Goal: Transaction & Acquisition: Download file/media

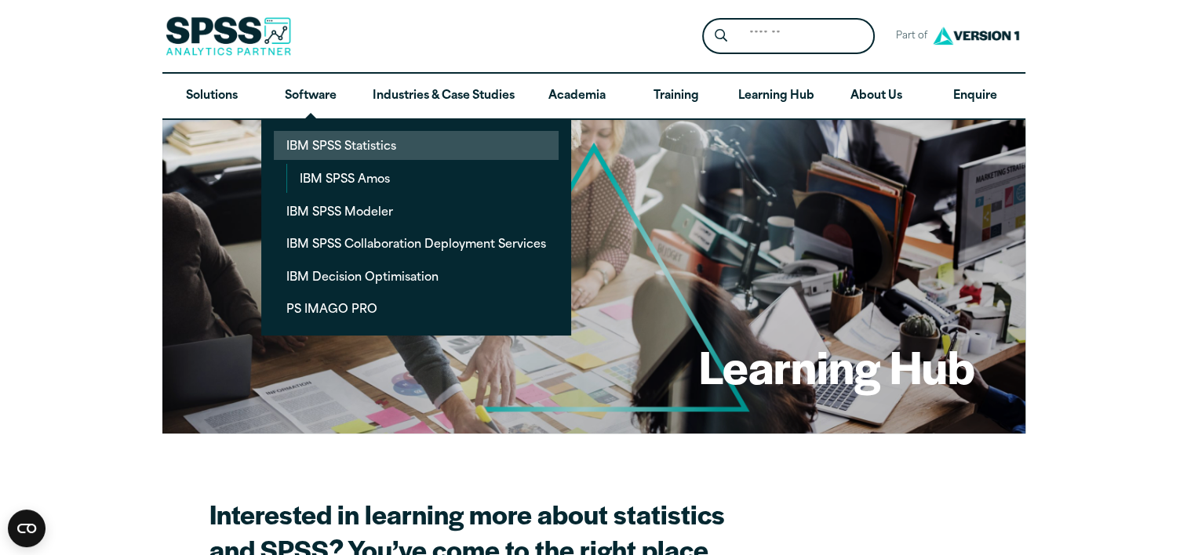
click at [359, 145] on link "IBM SPSS Statistics" at bounding box center [416, 145] width 285 height 29
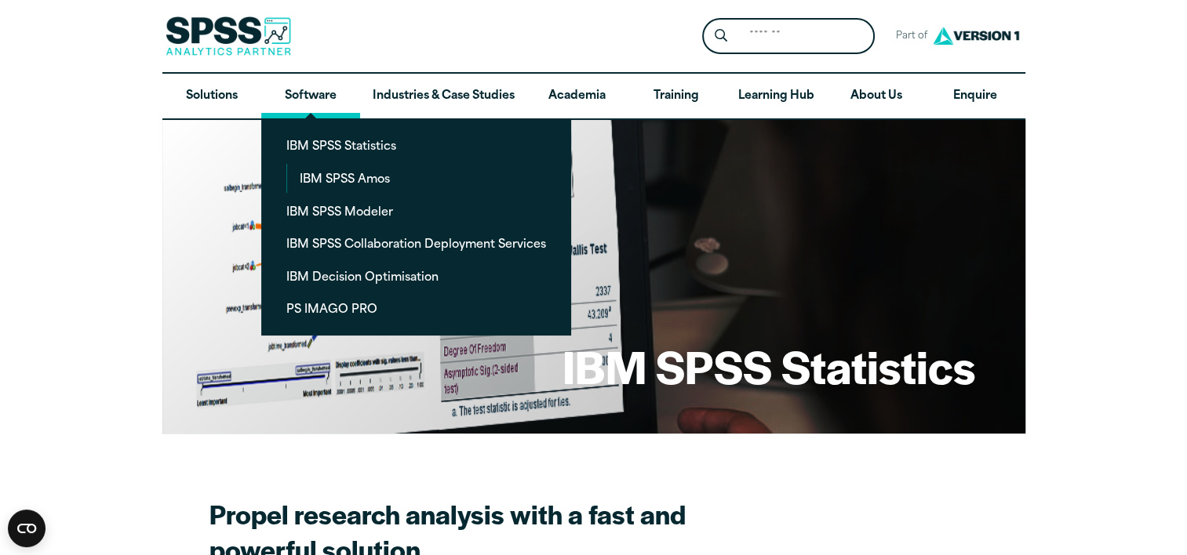
click at [312, 88] on link "Software" at bounding box center [310, 97] width 99 height 46
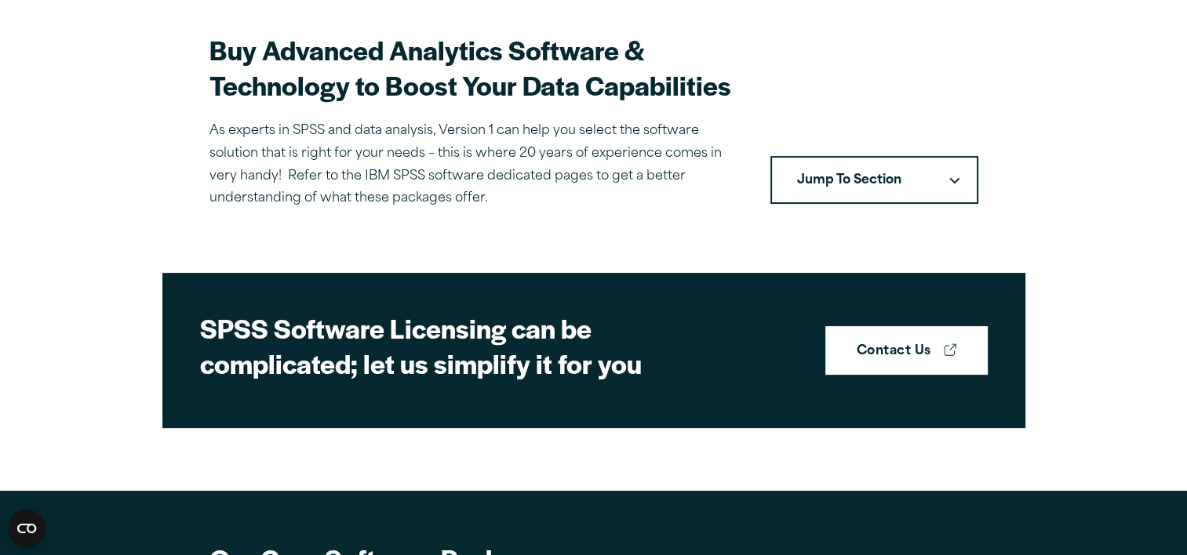
scroll to position [466, 0]
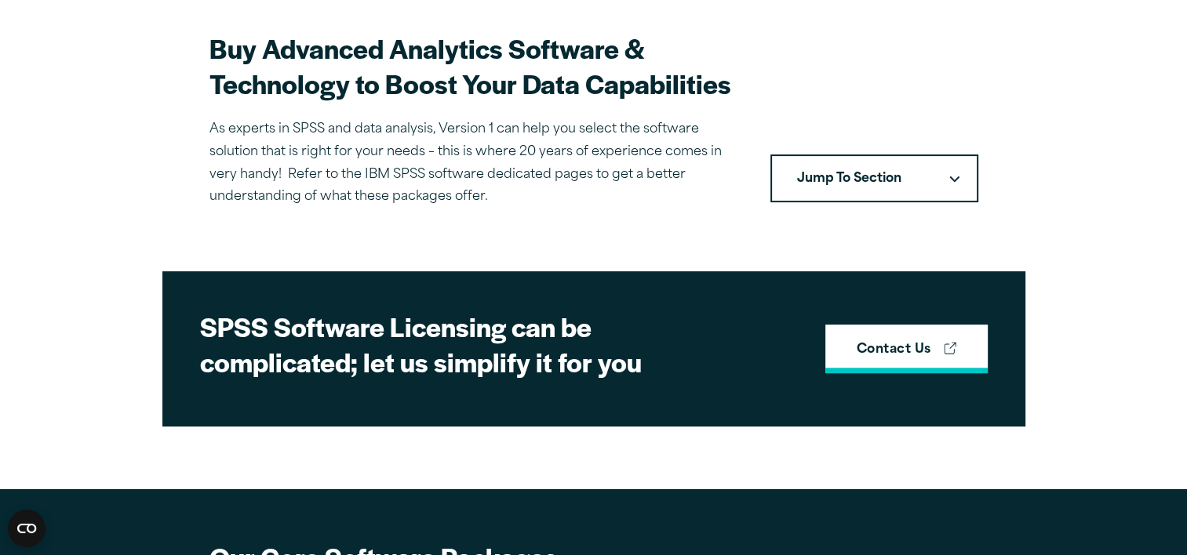
click at [874, 344] on strong "Contact Us" at bounding box center [894, 351] width 75 height 20
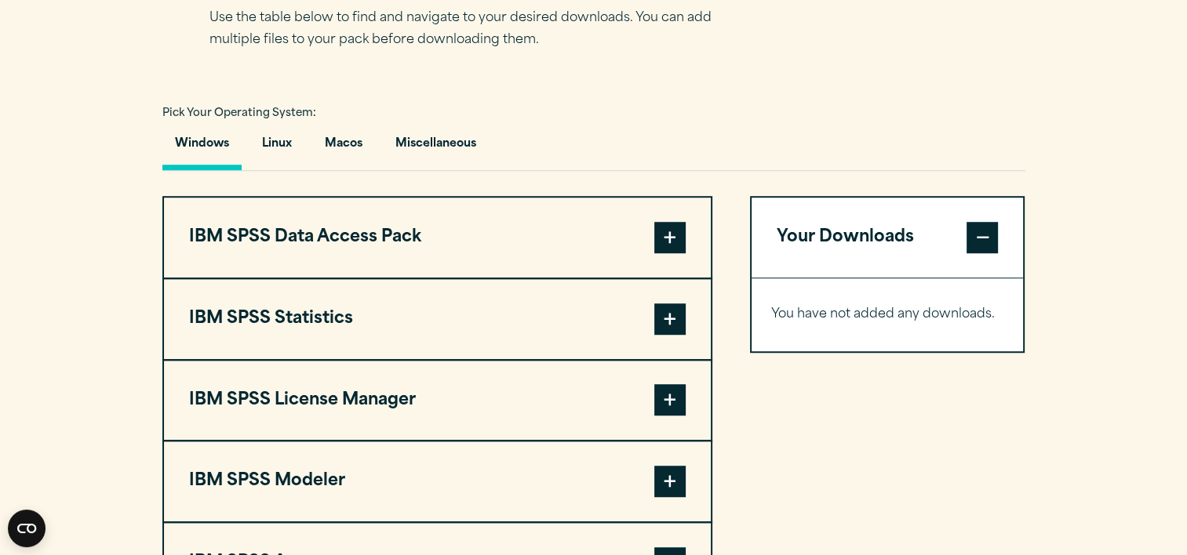
scroll to position [1078, 0]
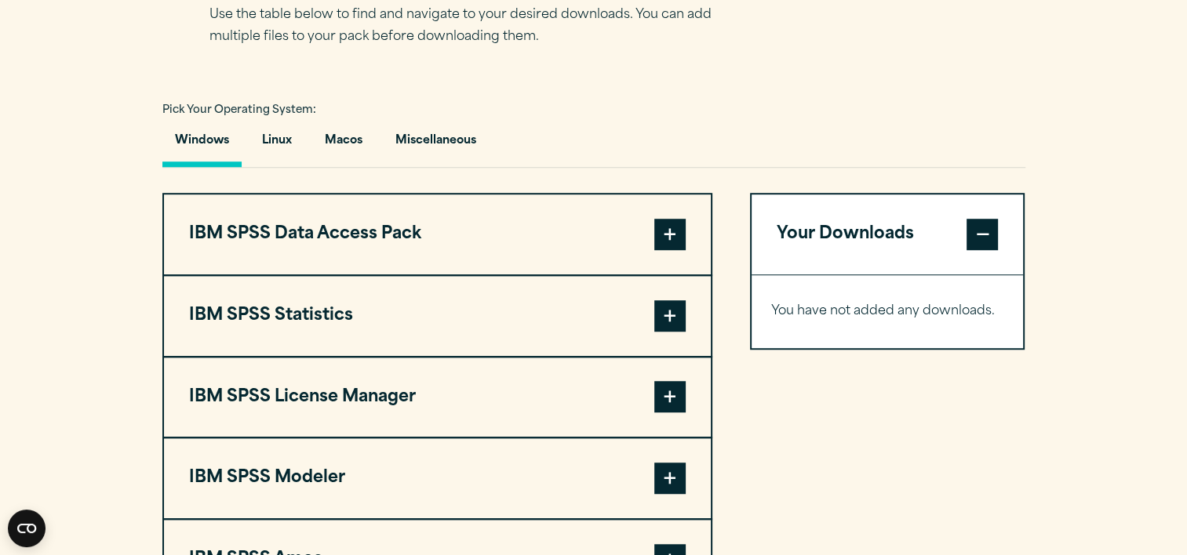
click at [659, 330] on span at bounding box center [669, 316] width 31 height 31
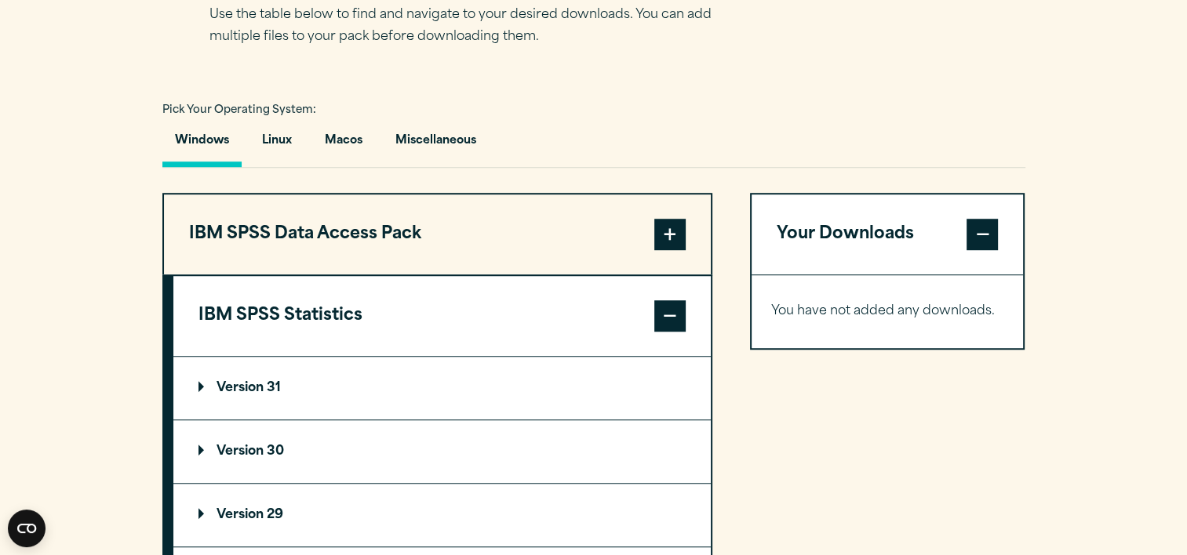
click at [280, 452] on p "Version 30" at bounding box center [242, 452] width 86 height 13
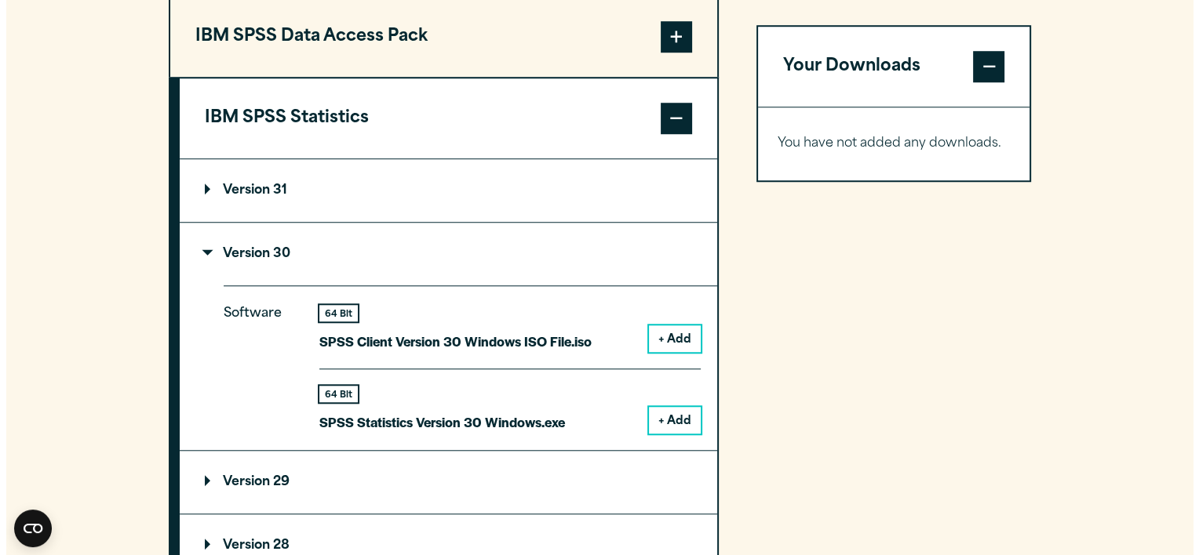
scroll to position [1285, 0]
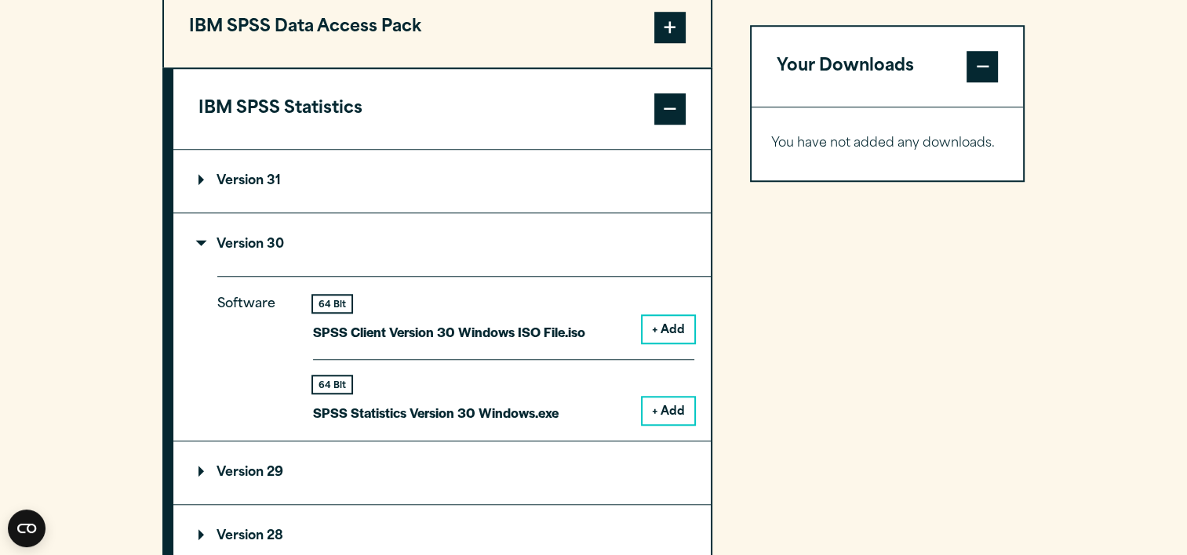
click at [672, 399] on button "+ Add" at bounding box center [669, 411] width 52 height 27
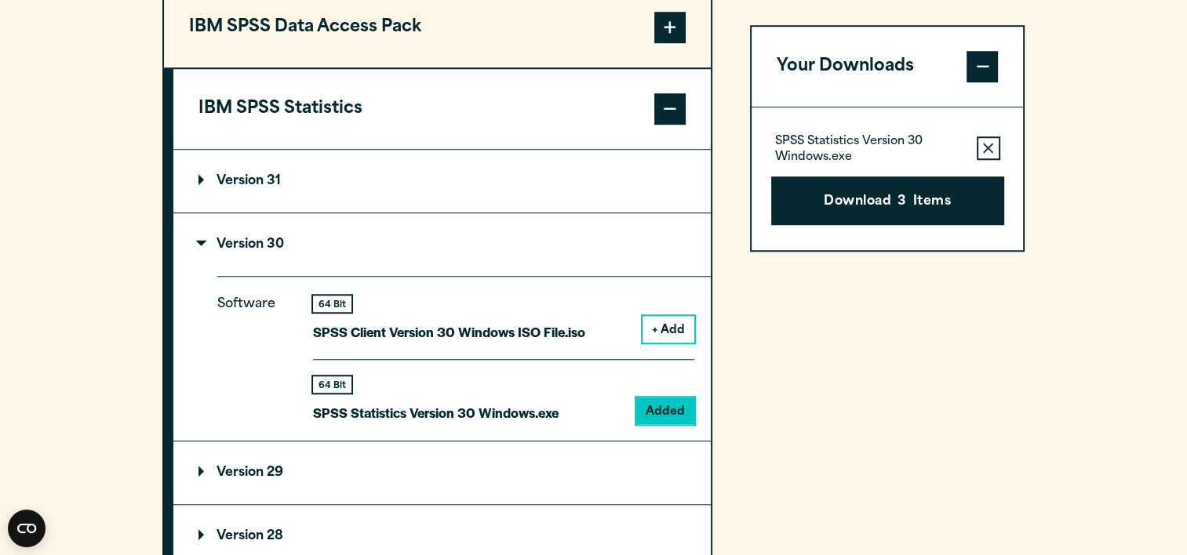
click at [912, 140] on p "SPSS Statistics Version 30 Windows.exe" at bounding box center [869, 149] width 189 height 31
click at [883, 202] on button "Download 3 Items" at bounding box center [887, 201] width 233 height 49
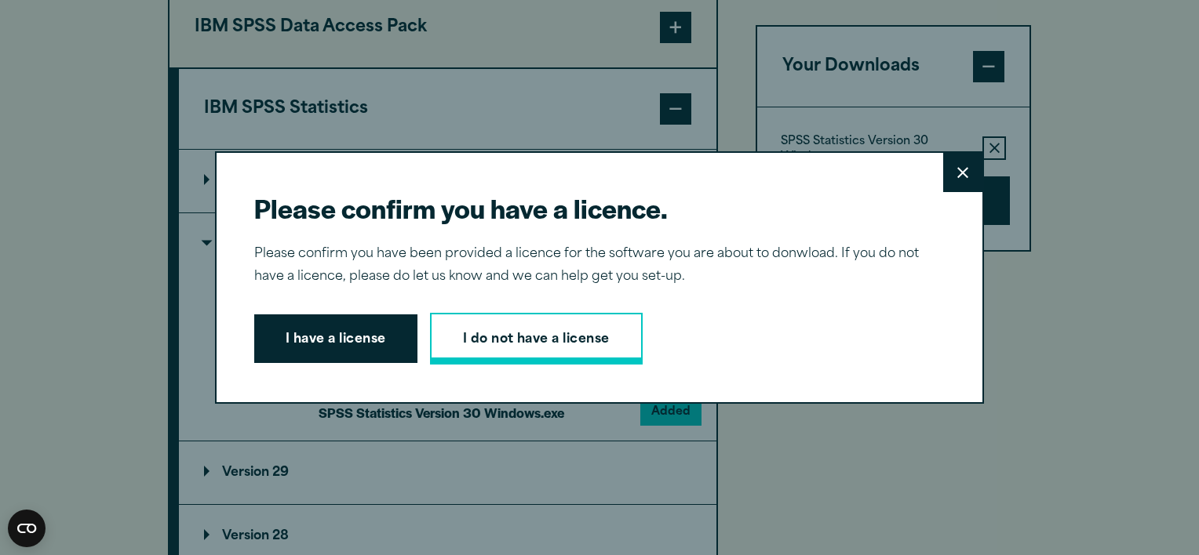
click at [472, 339] on link "I do not have a license" at bounding box center [536, 339] width 213 height 52
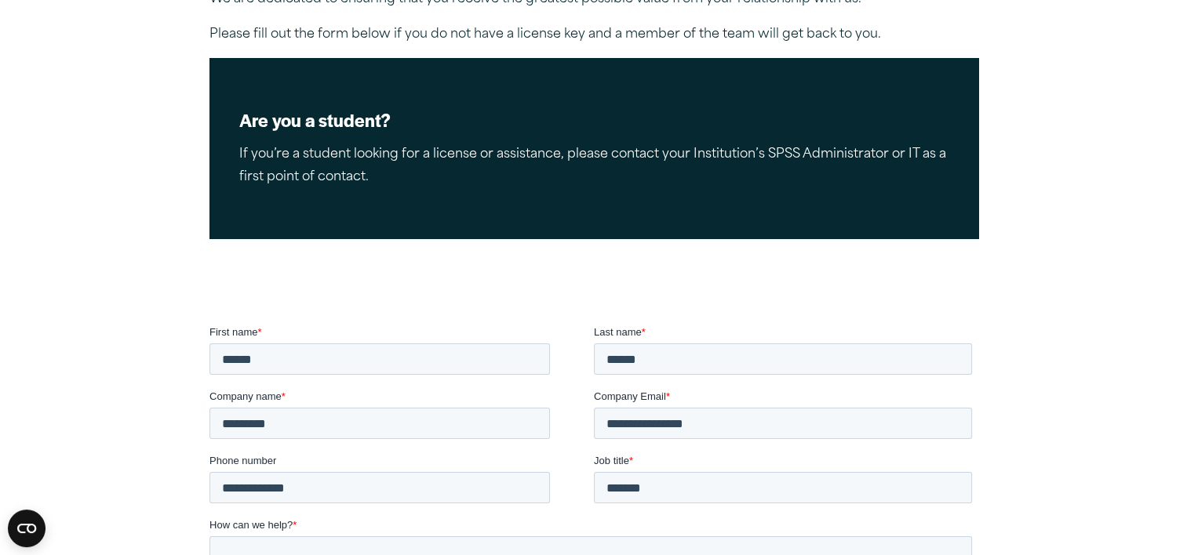
scroll to position [244, 0]
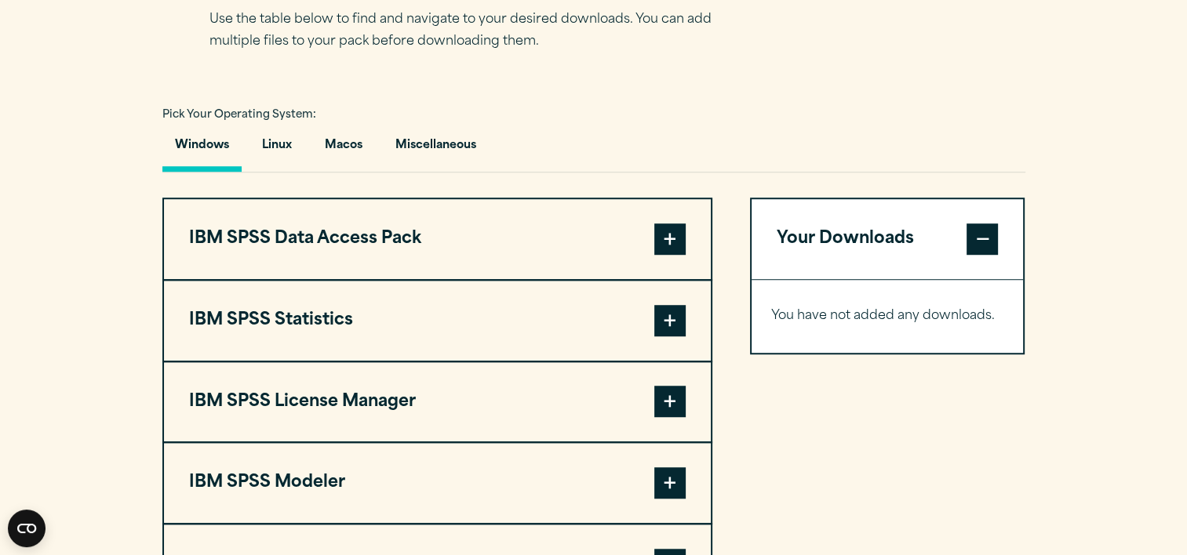
scroll to position [1073, 0]
click at [658, 310] on span at bounding box center [669, 320] width 31 height 31
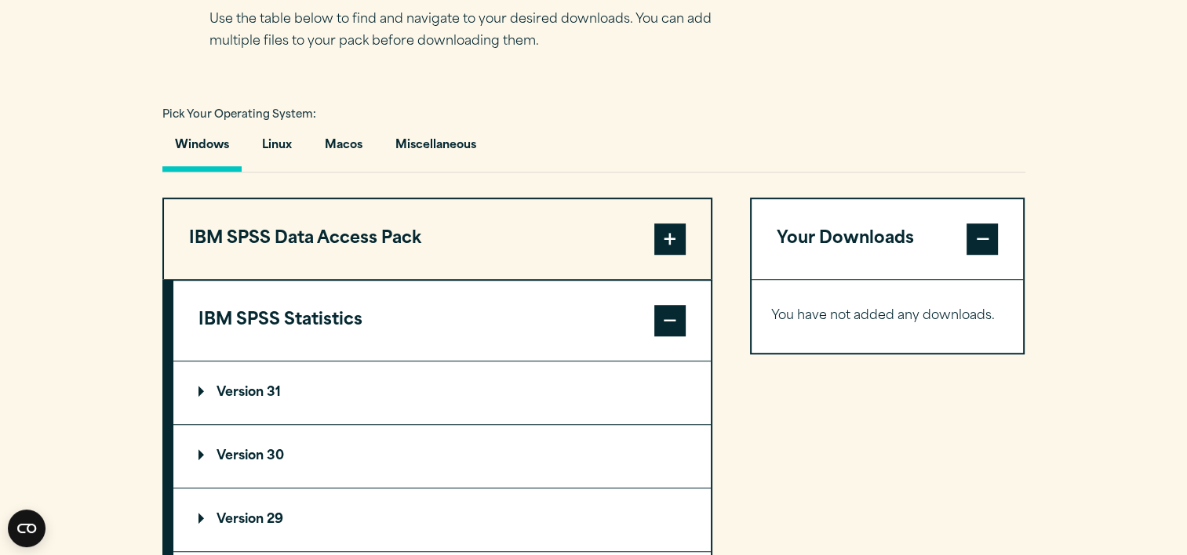
click at [354, 449] on summary "Version 30" at bounding box center [441, 456] width 537 height 63
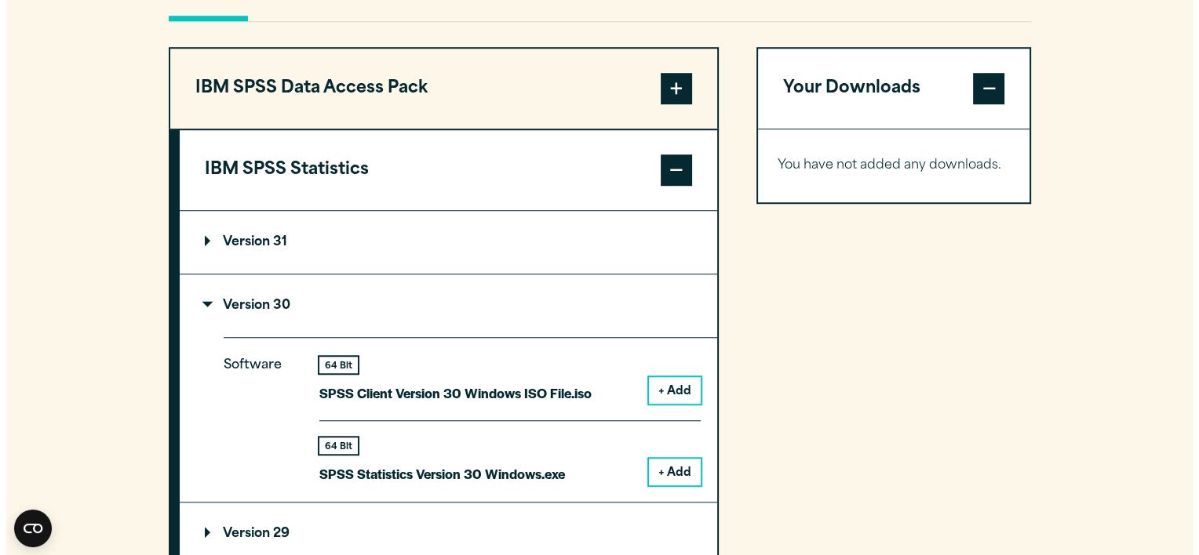
scroll to position [1258, 0]
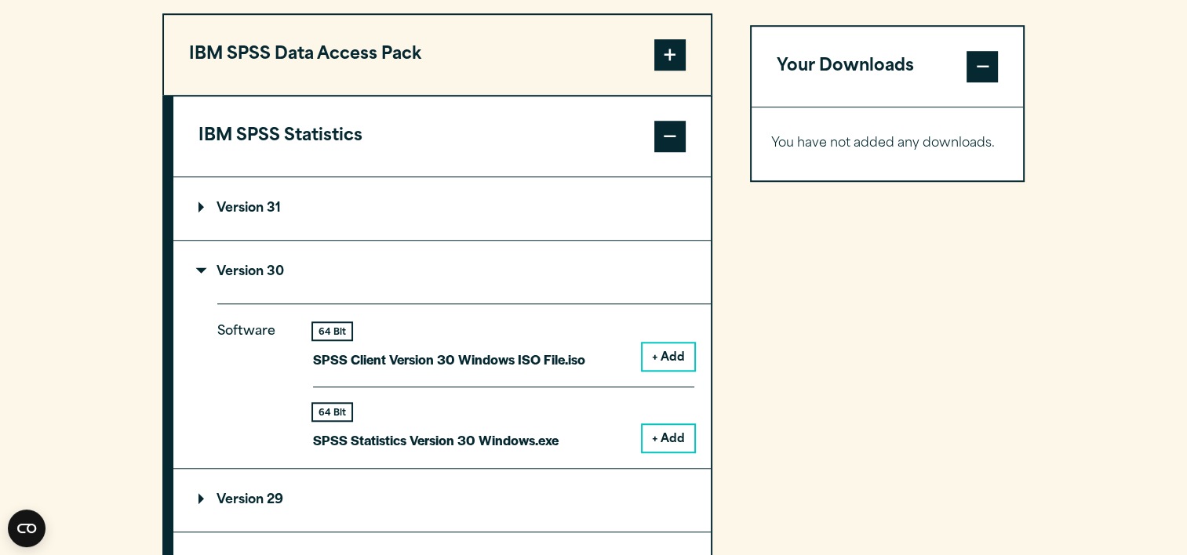
click at [654, 437] on button "+ Add" at bounding box center [669, 438] width 52 height 27
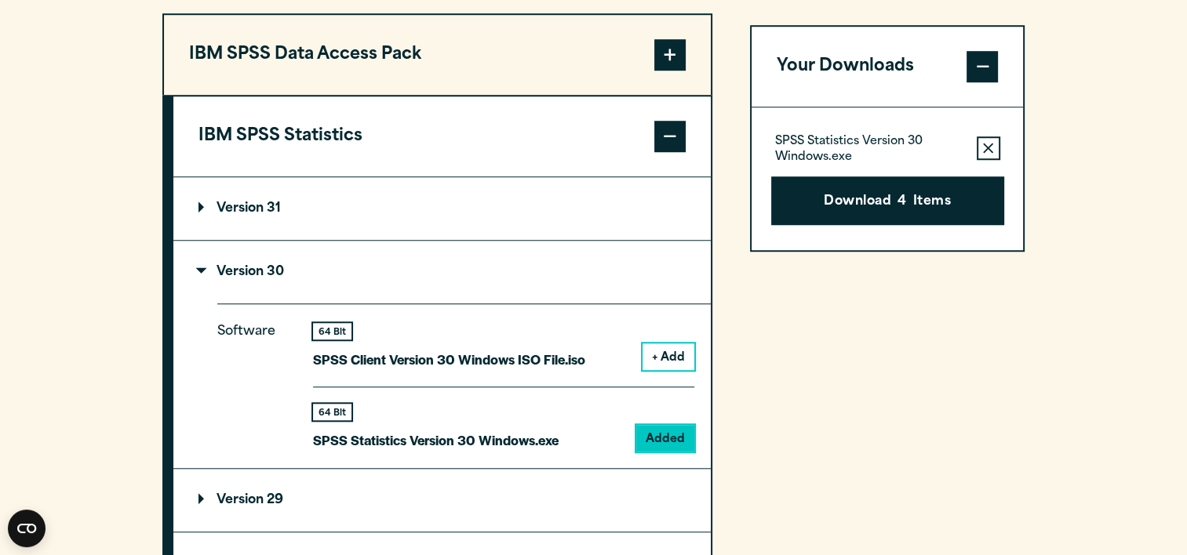
click at [976, 69] on span at bounding box center [982, 66] width 31 height 31
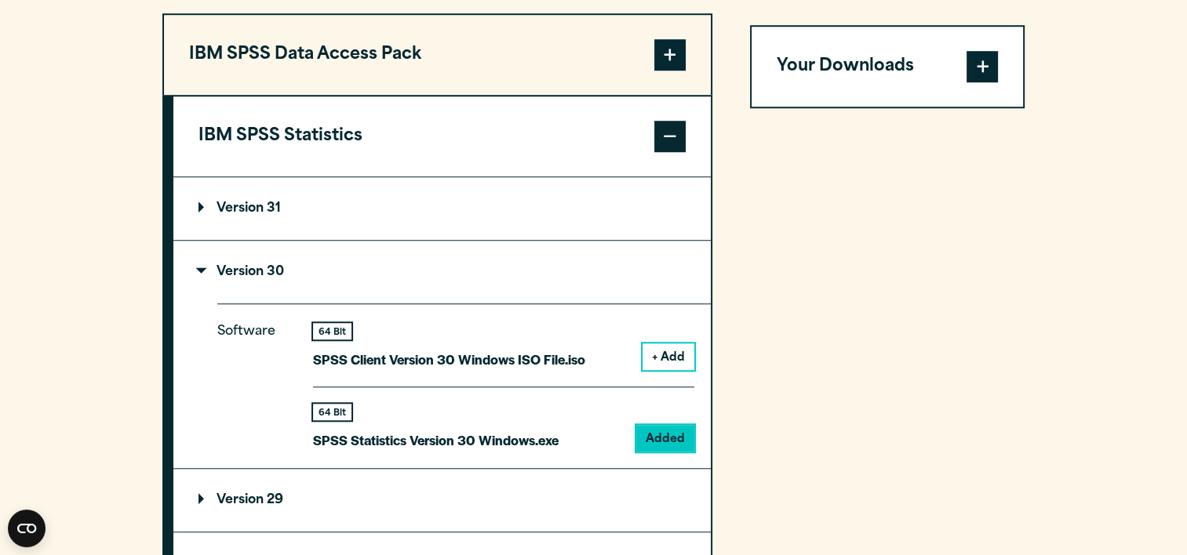
click at [976, 69] on span at bounding box center [982, 66] width 31 height 31
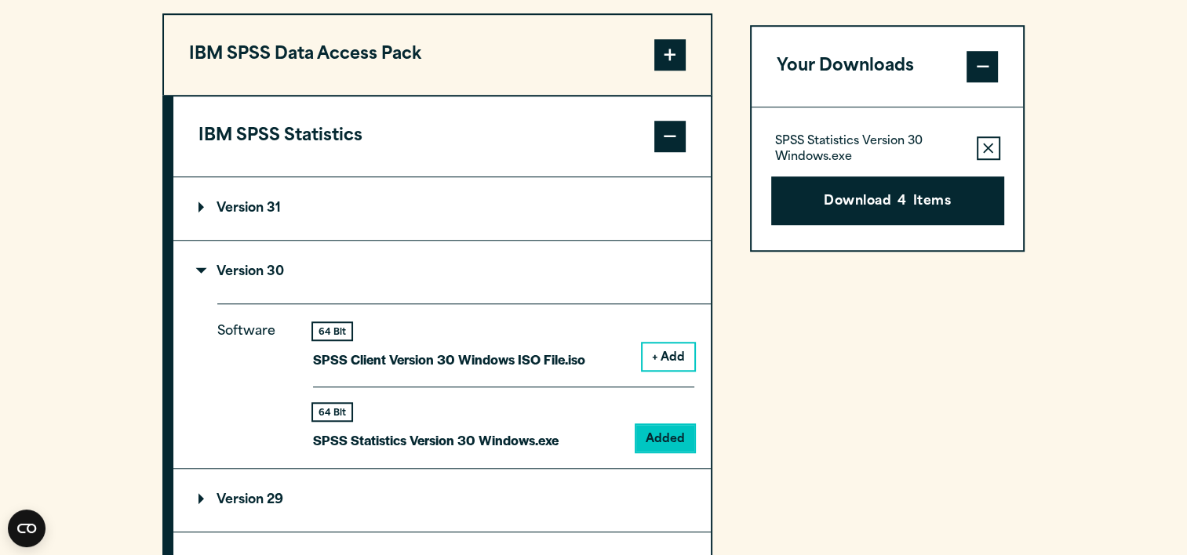
click at [988, 147] on icon "button" at bounding box center [988, 148] width 10 height 10
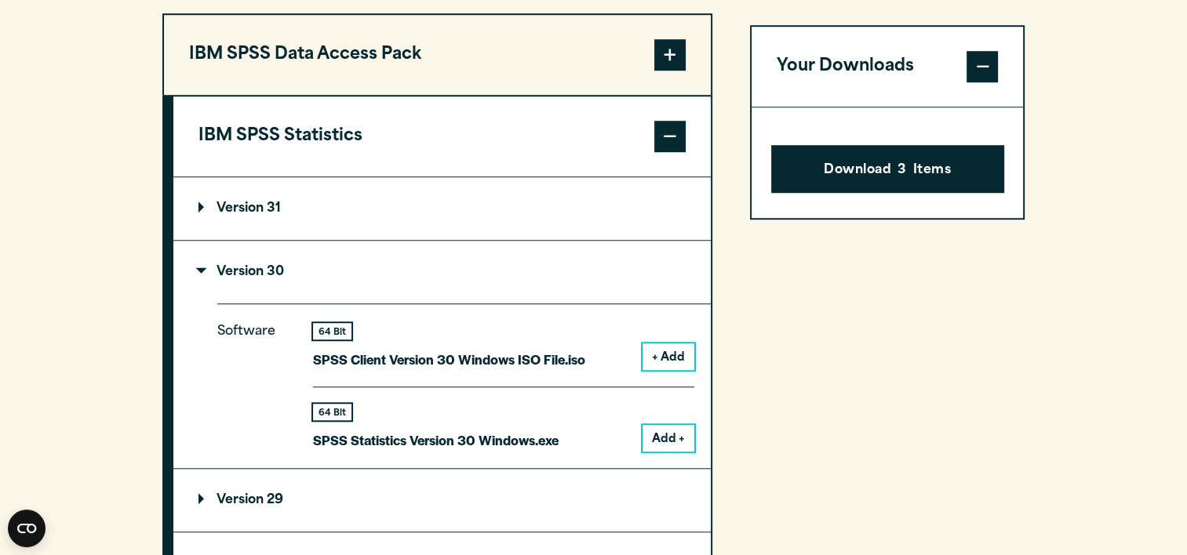
click at [989, 69] on span at bounding box center [982, 66] width 31 height 31
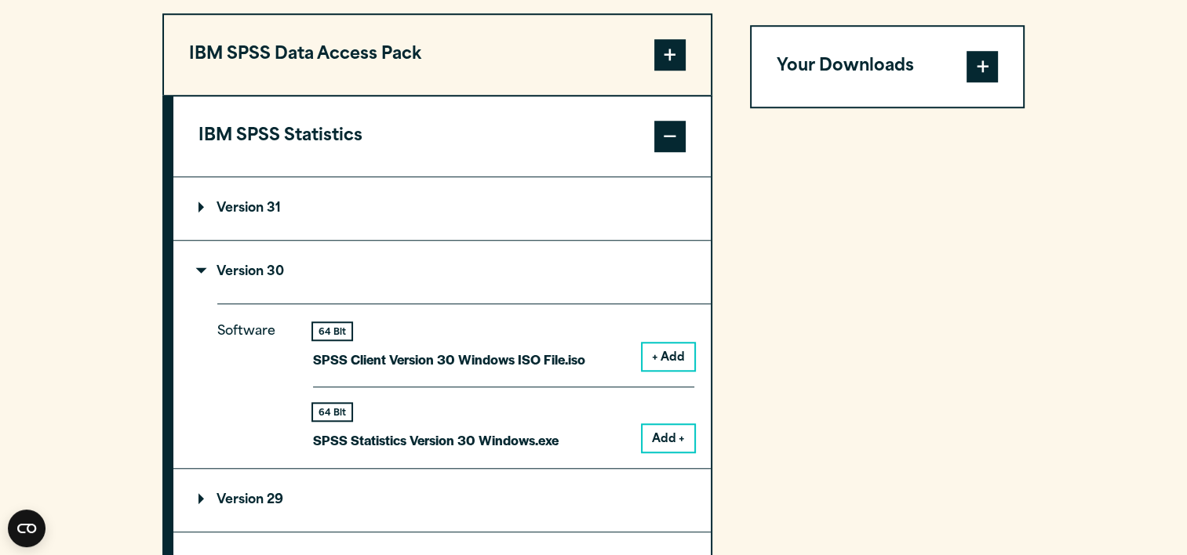
click at [989, 69] on span at bounding box center [982, 66] width 31 height 31
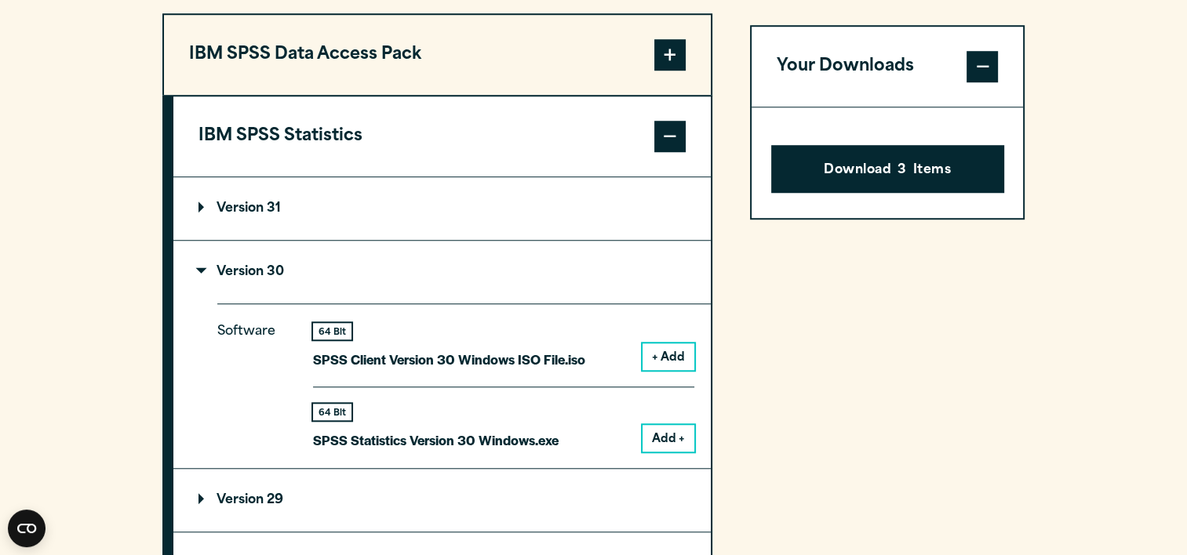
click at [679, 425] on button "Add +" at bounding box center [669, 438] width 52 height 27
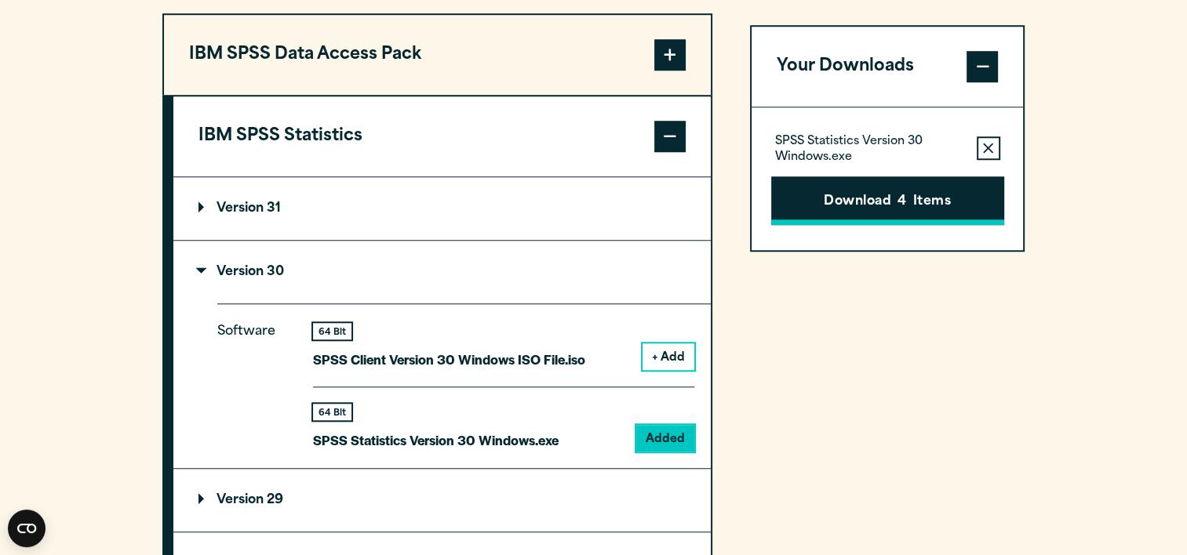
click at [867, 209] on button "Download 4 Items" at bounding box center [887, 201] width 233 height 49
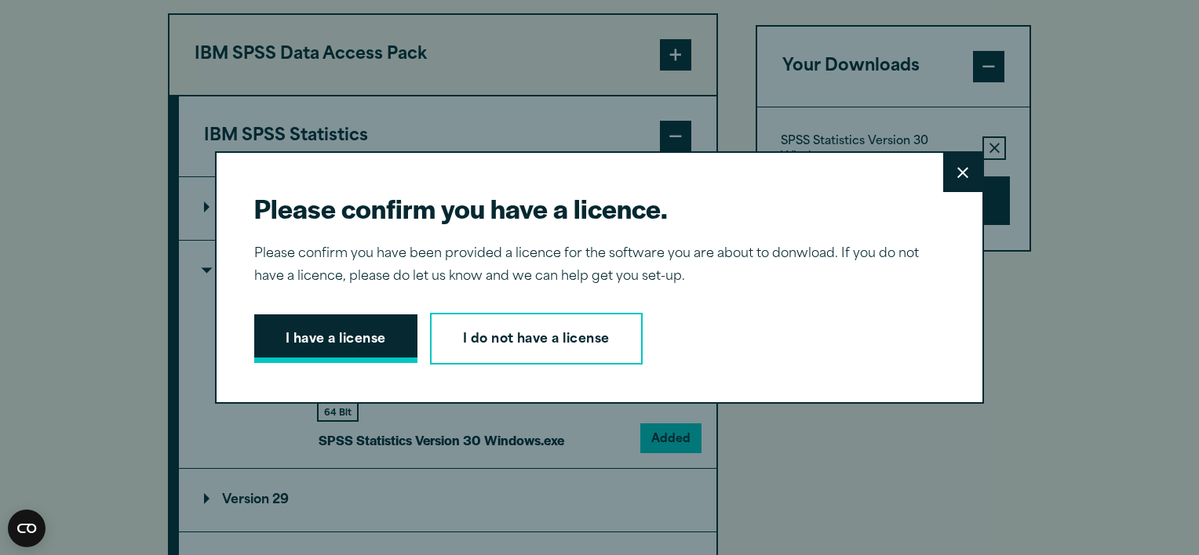
click at [355, 348] on button "I have a license" at bounding box center [335, 339] width 163 height 49
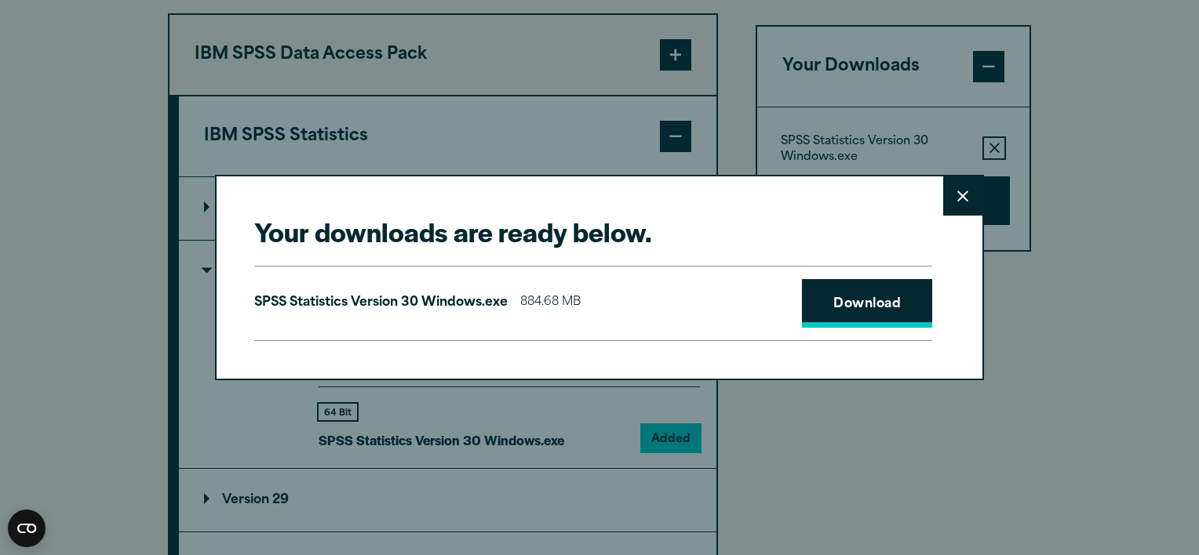
click at [847, 293] on link "Download" at bounding box center [867, 303] width 130 height 49
